Goal: Check status: Check status

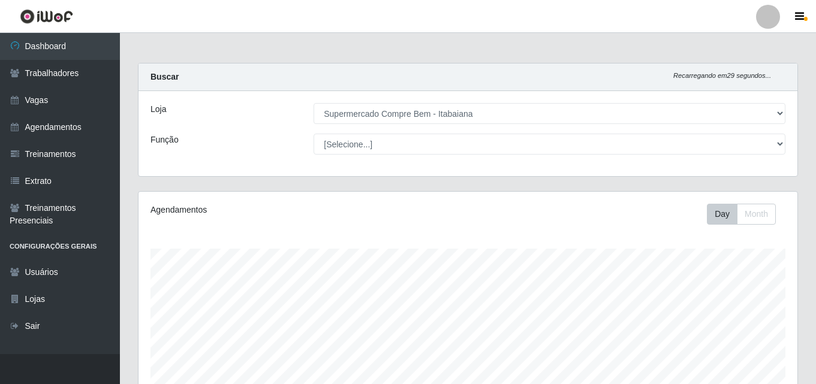
select select "264"
drag, startPoint x: 0, startPoint y: 0, endPoint x: 392, endPoint y: 122, distance: 410.4
click at [392, 122] on select "[Selecione...] Supermercado Compre Bem - Itabaiana" at bounding box center [549, 113] width 472 height 21
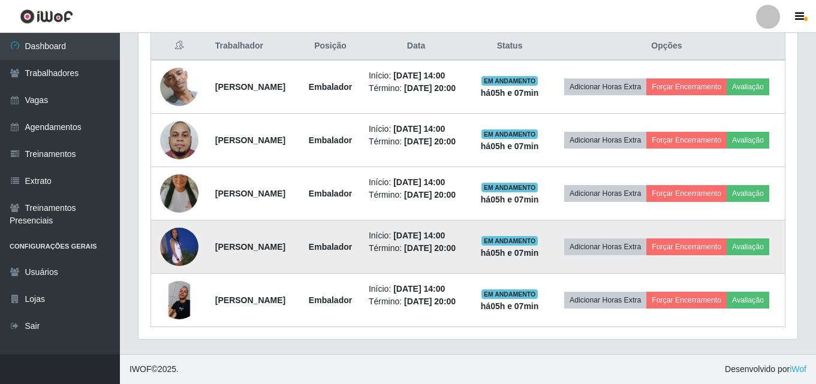
scroll to position [240, 0]
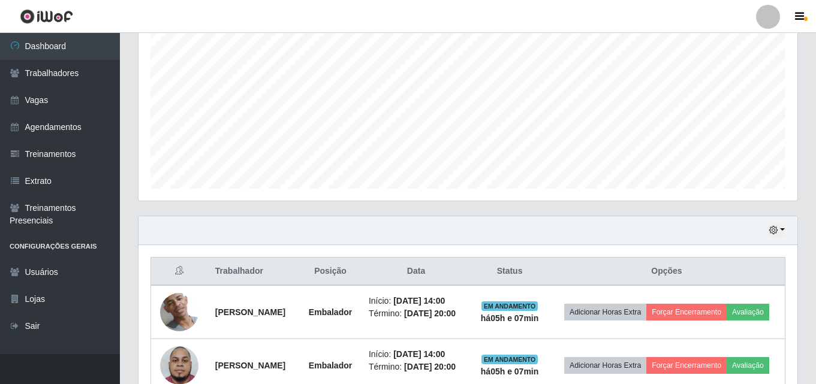
click at [780, 222] on div "Hoje 1 dia 3 dias 1 Semana Não encerrados" at bounding box center [467, 230] width 659 height 29
click at [776, 229] on icon "button" at bounding box center [773, 230] width 8 height 8
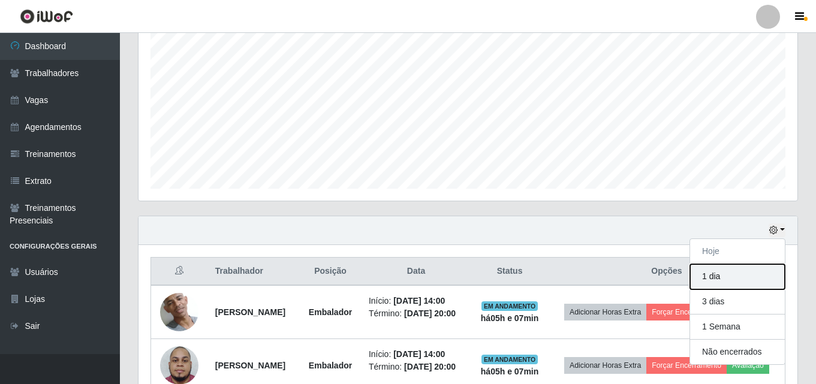
click at [723, 283] on button "1 dia" at bounding box center [737, 276] width 95 height 25
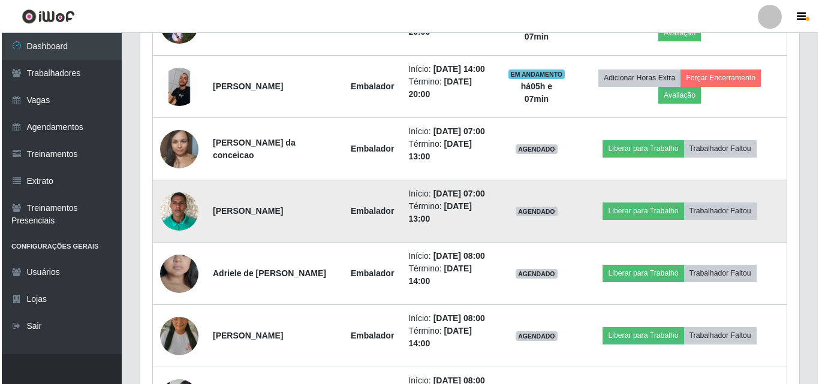
scroll to position [779, 0]
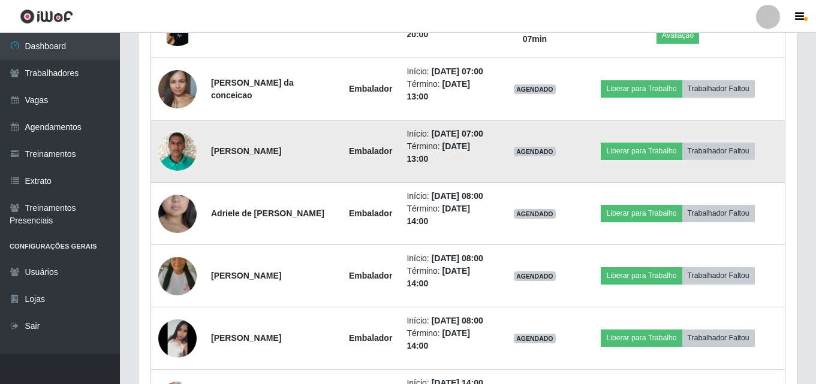
click at [186, 149] on img at bounding box center [177, 151] width 38 height 51
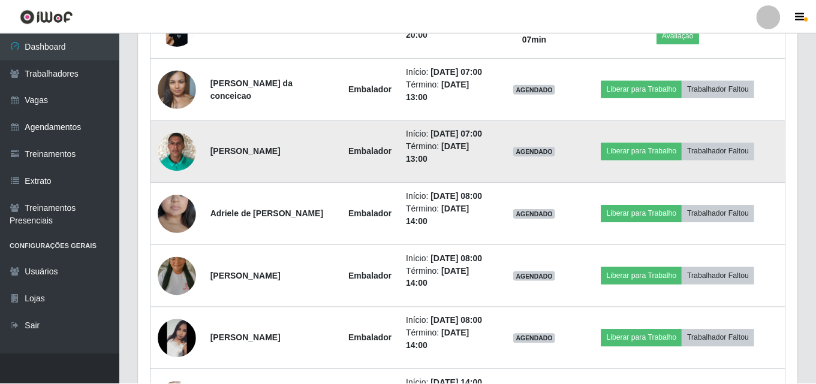
scroll to position [249, 653]
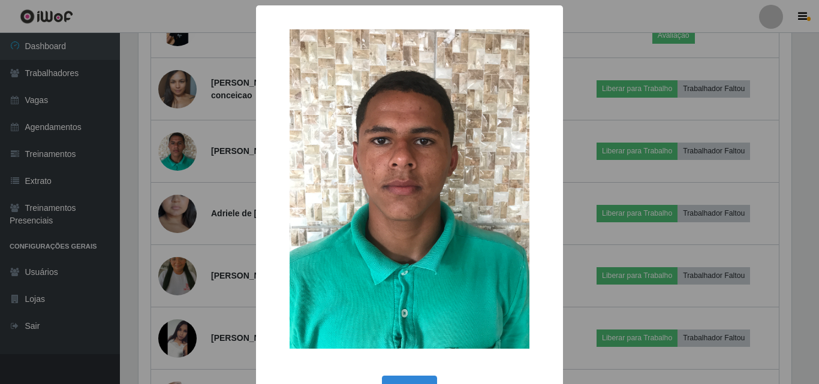
click at [643, 180] on div "× OK Cancel" at bounding box center [409, 192] width 819 height 384
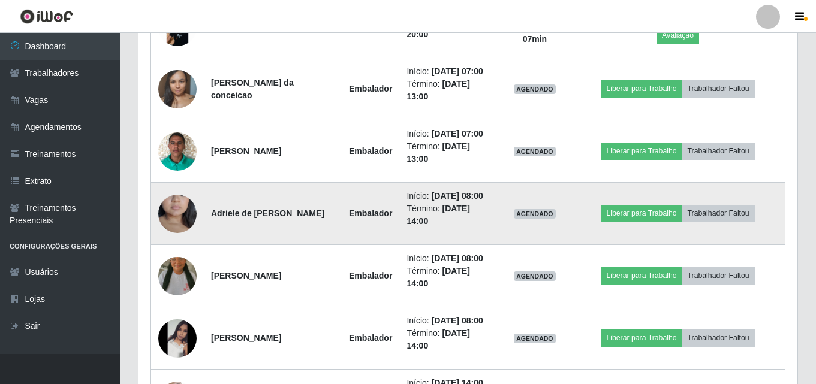
scroll to position [249, 659]
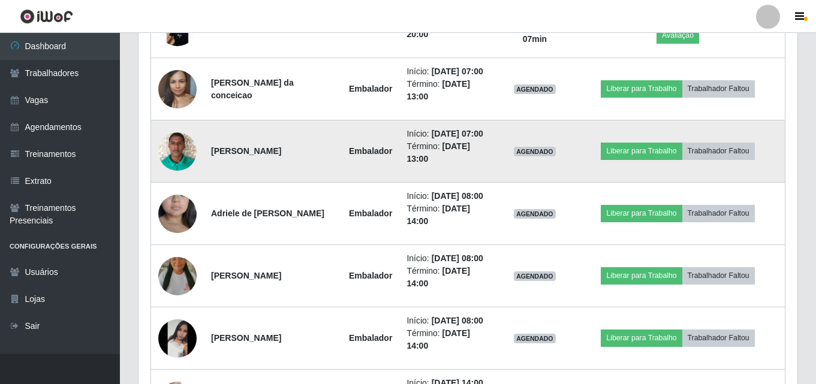
click at [173, 143] on img at bounding box center [177, 151] width 38 height 51
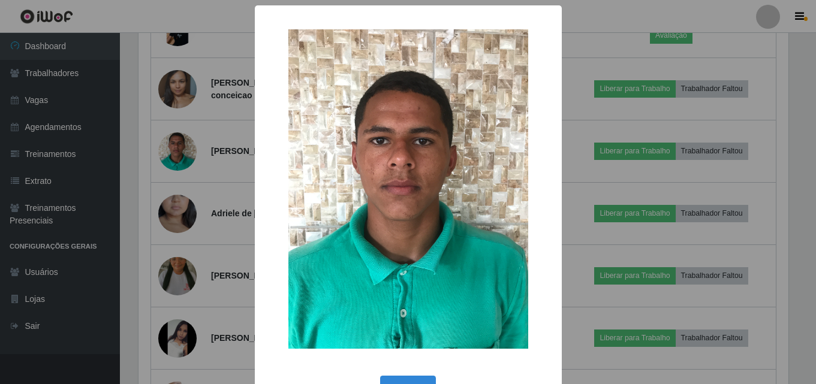
scroll to position [249, 653]
click at [636, 207] on div "× OK Cancel" at bounding box center [409, 192] width 819 height 384
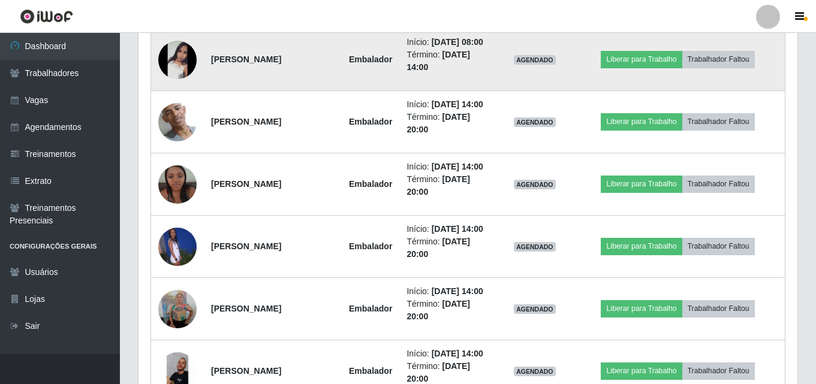
scroll to position [1079, 0]
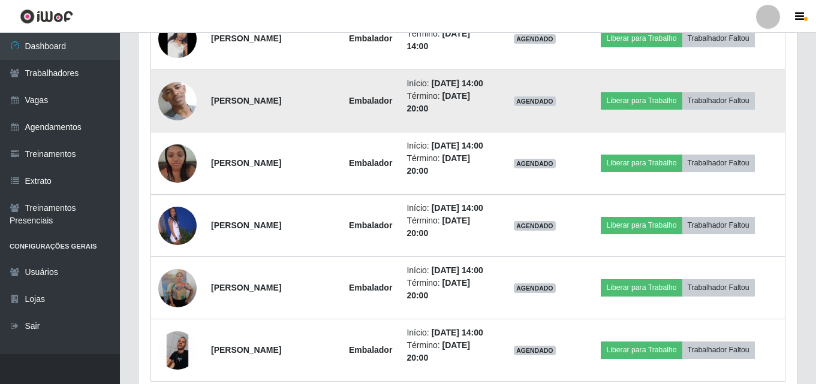
click at [176, 105] on img at bounding box center [177, 100] width 38 height 85
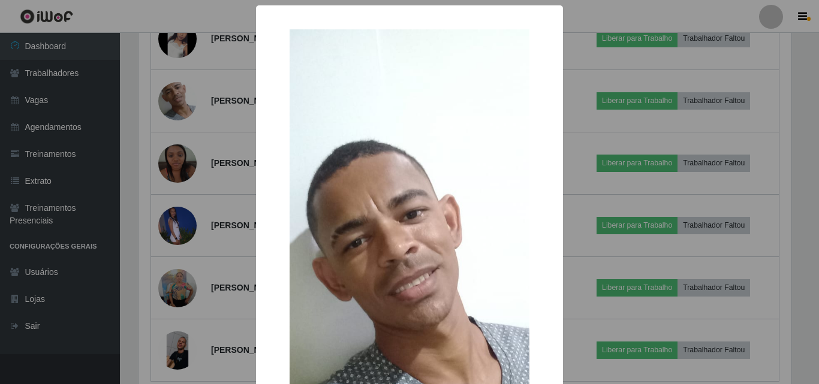
click at [607, 216] on div "× OK Cancel" at bounding box center [409, 192] width 819 height 384
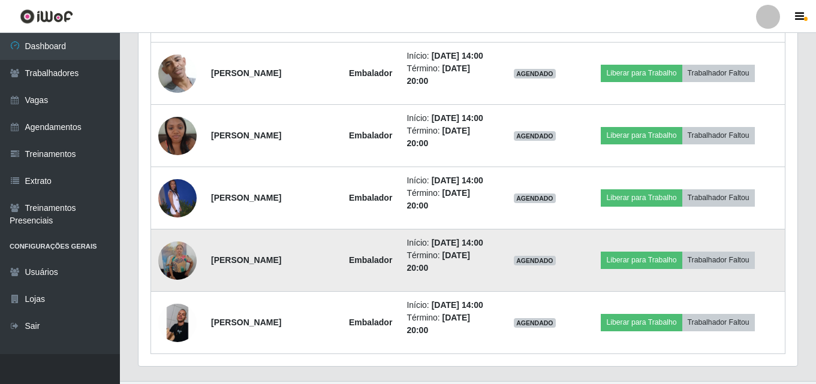
scroll to position [1133, 0]
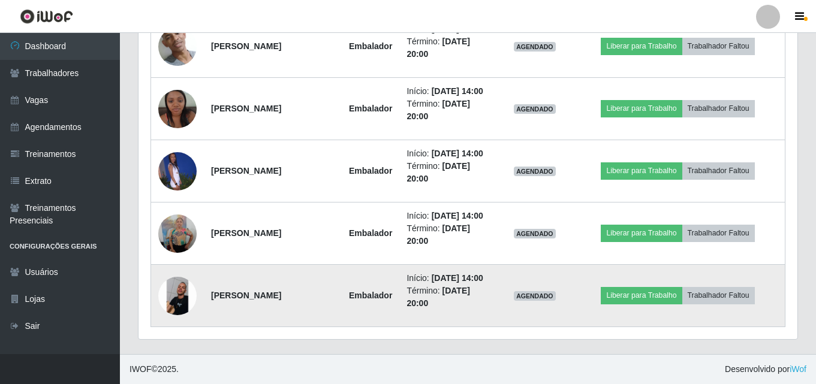
click at [173, 300] on img at bounding box center [177, 296] width 38 height 38
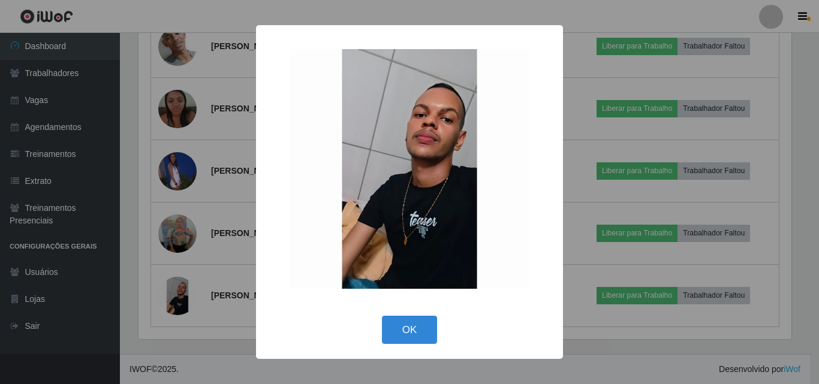
click at [596, 194] on div "× OK Cancel" at bounding box center [409, 192] width 819 height 384
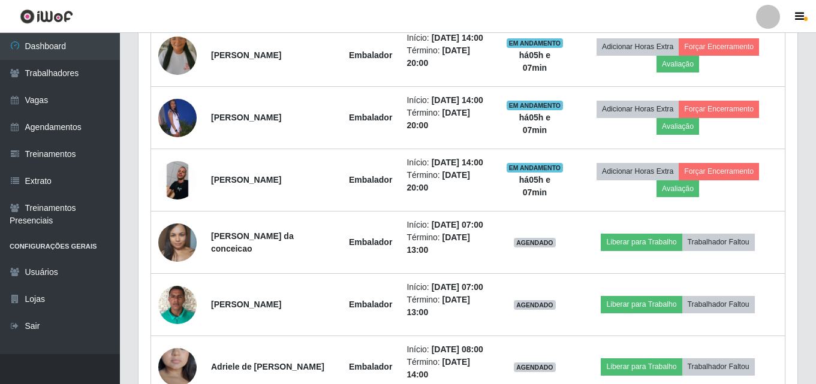
scroll to position [594, 0]
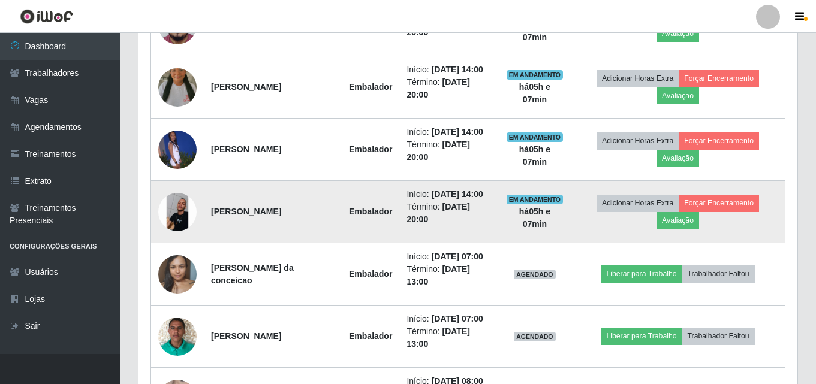
click at [173, 215] on img at bounding box center [177, 212] width 38 height 38
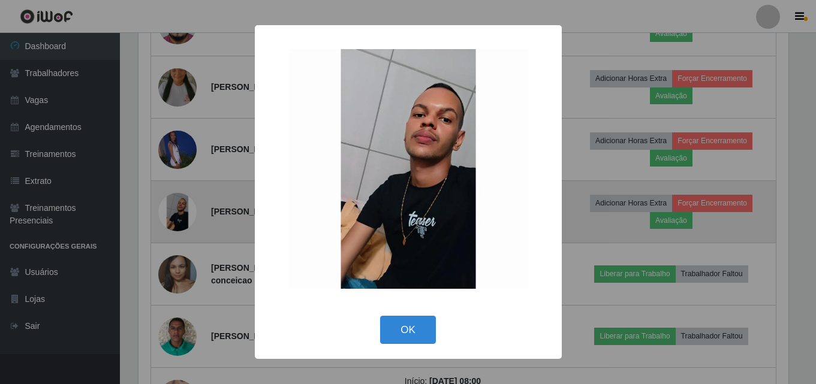
scroll to position [249, 653]
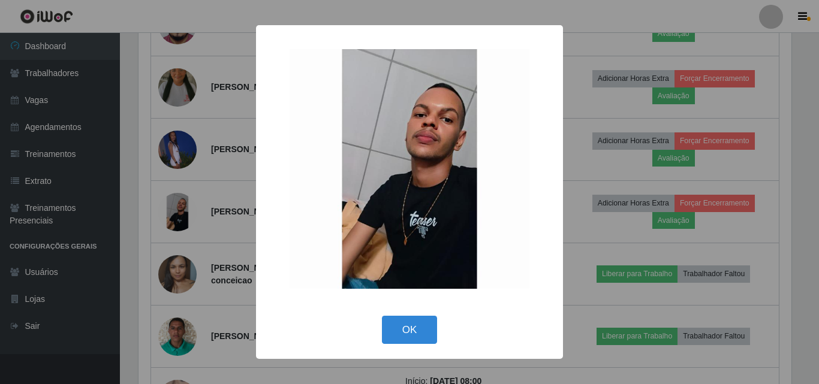
click at [575, 201] on div "× OK Cancel" at bounding box center [409, 192] width 819 height 384
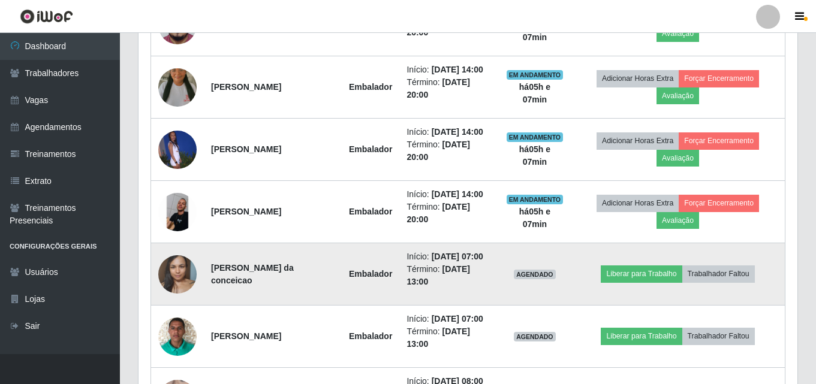
scroll to position [0, 0]
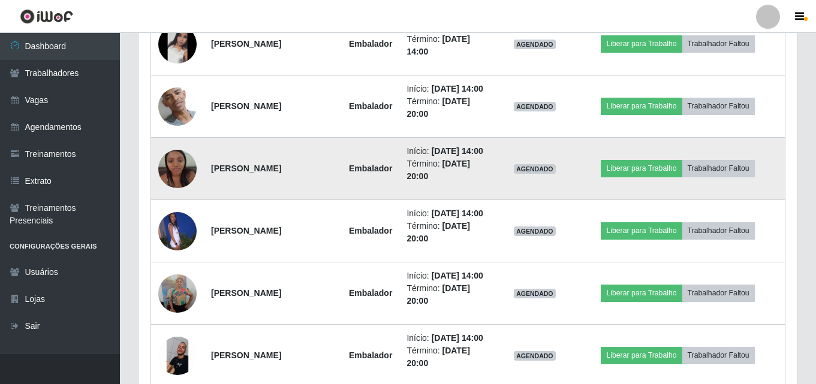
click at [180, 174] on img at bounding box center [177, 168] width 38 height 51
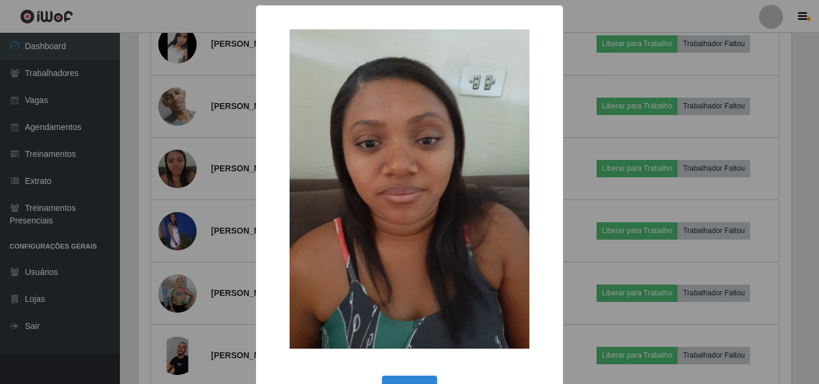
click at [646, 180] on div "× OK Cancel" at bounding box center [409, 192] width 819 height 384
